Goal: Navigation & Orientation: Find specific page/section

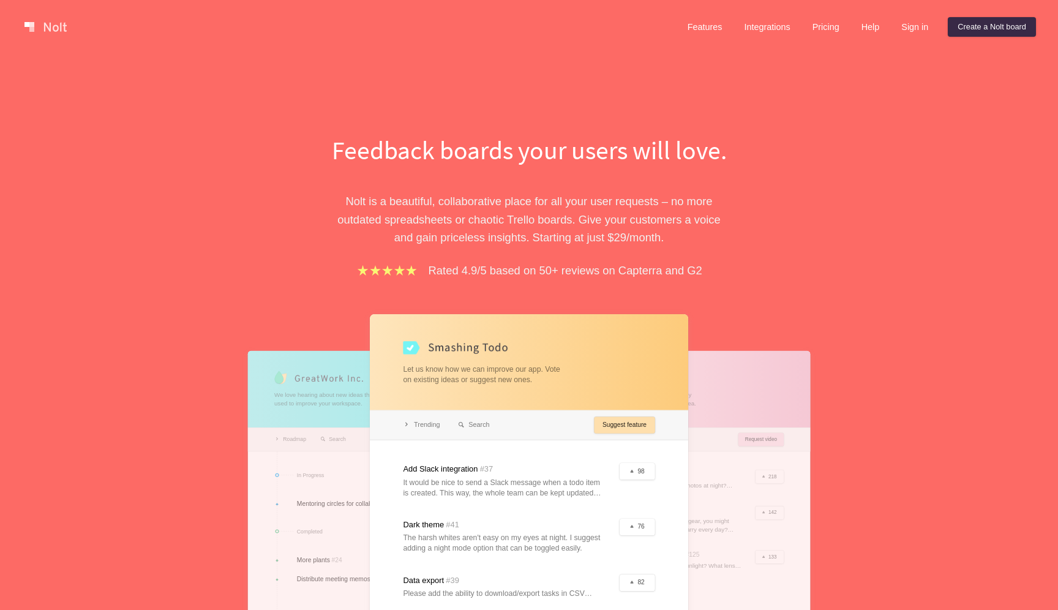
drag, startPoint x: 0, startPoint y: 0, endPoint x: 183, endPoint y: 597, distance: 624.5
click at [183, 597] on div "Feedback boards your users will love. Nolt is a beautiful, collaborative place …" at bounding box center [529, 415] width 1058 height 723
click at [921, 29] on link "Sign in" at bounding box center [915, 27] width 47 height 20
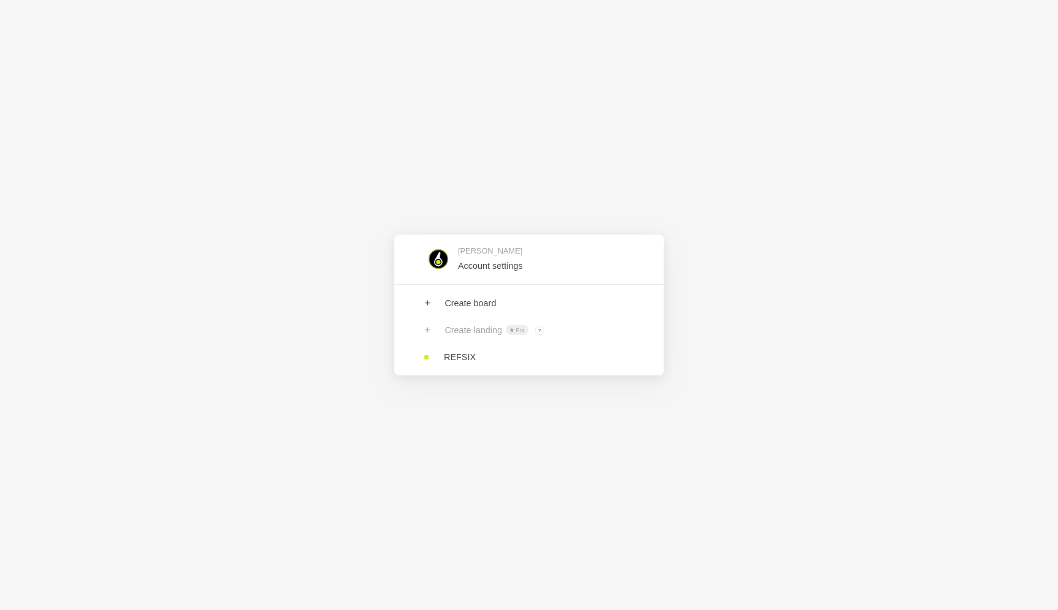
click at [396, 67] on div "Luke Gardiner Account settings Create board Create landing Pro ? Board owners w…" at bounding box center [529, 305] width 1058 height 610
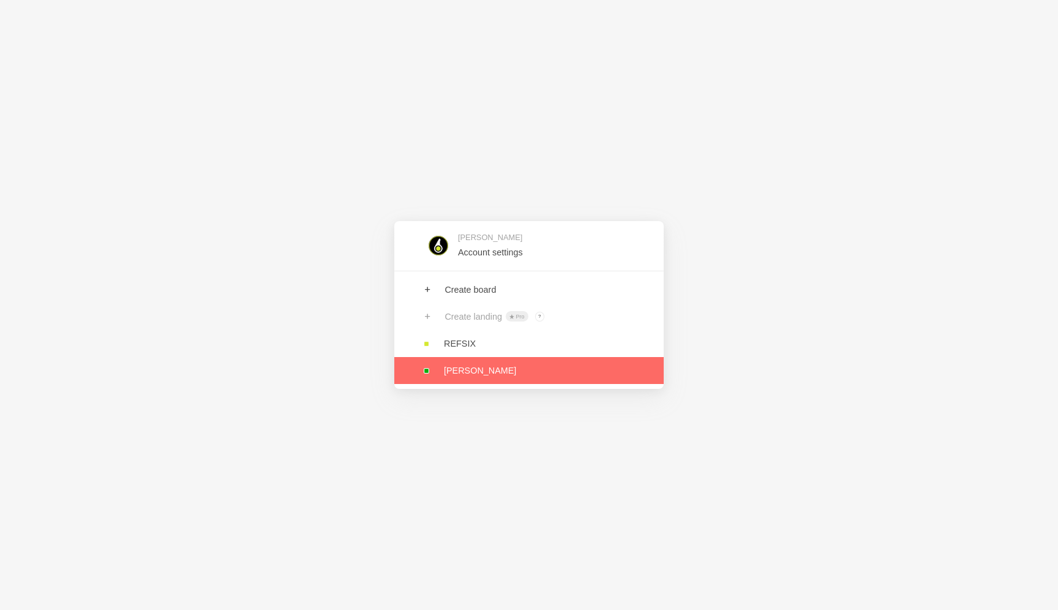
click at [434, 358] on link at bounding box center [528, 370] width 269 height 27
